Goal: Check status: Check status

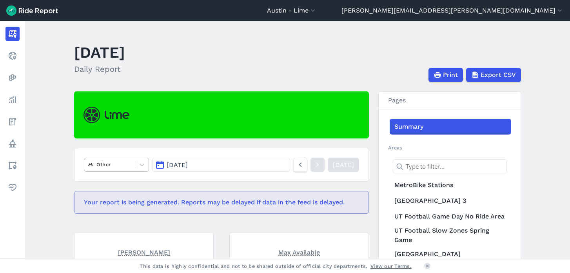
click at [107, 170] on div "Other" at bounding box center [109, 164] width 51 height 12
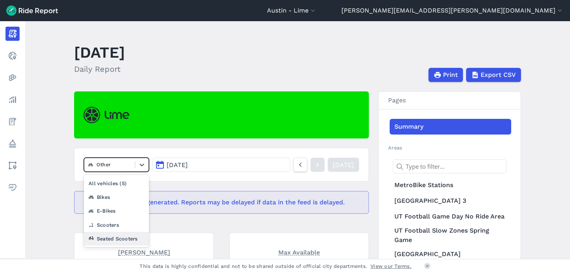
click at [114, 239] on div "Seated Scooters" at bounding box center [116, 239] width 65 height 14
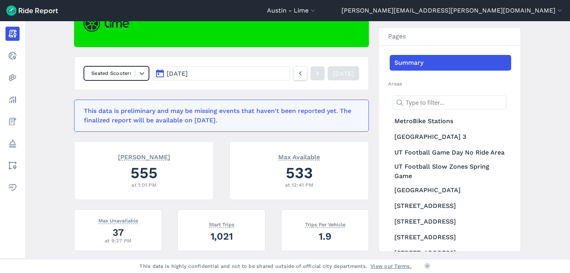
scroll to position [102, 0]
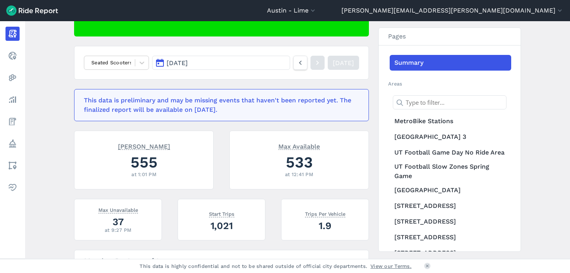
drag, startPoint x: 170, startPoint y: 165, endPoint x: 168, endPoint y: 161, distance: 4.4
click at [168, 161] on div "555" at bounding box center [144, 162] width 120 height 22
click at [113, 59] on div at bounding box center [109, 62] width 43 height 9
click at [223, 167] on div "[PERSON_NAME] 555 at 1:01 PM Max Available 533 at 12:41 PM" at bounding box center [217, 165] width 304 height 68
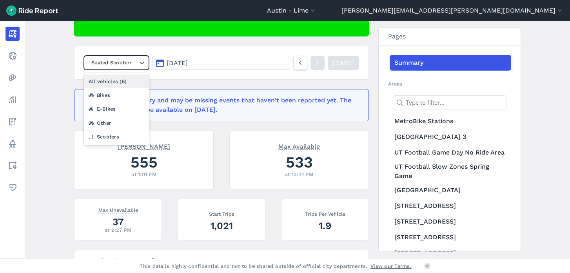
click at [100, 65] on div at bounding box center [109, 62] width 43 height 9
click at [98, 134] on div "Scooters" at bounding box center [116, 137] width 65 height 14
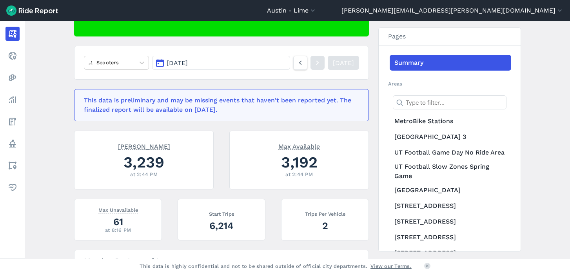
click at [117, 55] on nav "Scooters [DATE] [DATE]" at bounding box center [221, 63] width 295 height 34
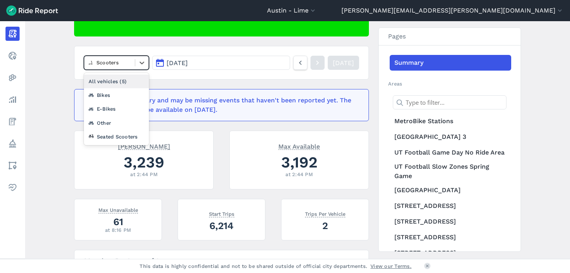
click at [112, 63] on div at bounding box center [109, 62] width 43 height 9
click at [104, 80] on div "All vehicles (5)" at bounding box center [116, 82] width 65 height 14
